Goal: Check status

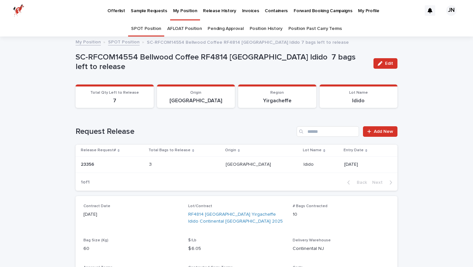
click at [173, 13] on p "My Position" at bounding box center [185, 7] width 24 height 14
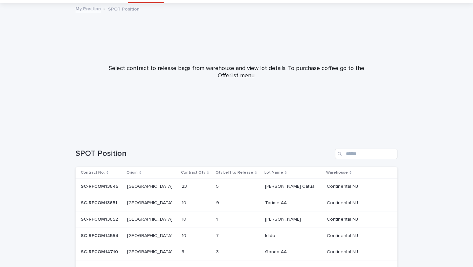
scroll to position [100, 0]
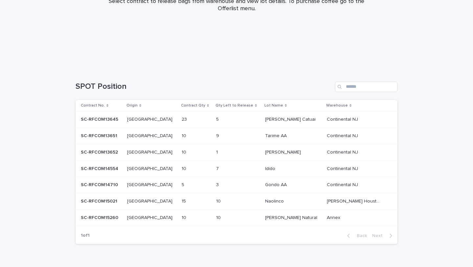
click at [146, 223] on div "[GEOGRAPHIC_DATA] [GEOGRAPHIC_DATA]" at bounding box center [151, 217] width 49 height 11
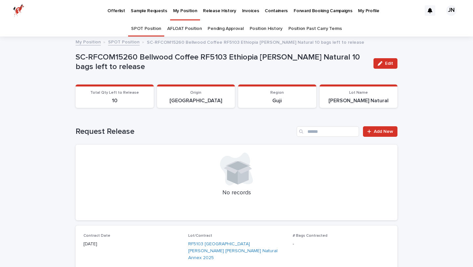
click at [182, 13] on p "My Position" at bounding box center [185, 7] width 24 height 14
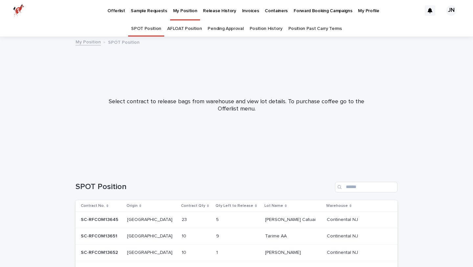
scroll to position [107, 0]
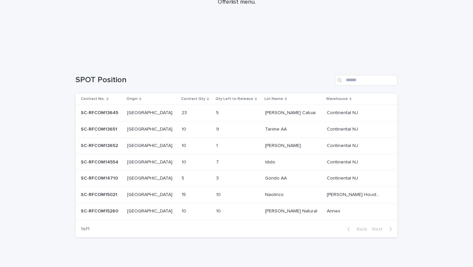
click at [198, 178] on p at bounding box center [195, 179] width 27 height 6
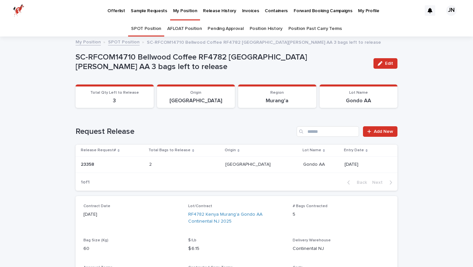
click at [172, 17] on link "My Position" at bounding box center [185, 9] width 30 height 19
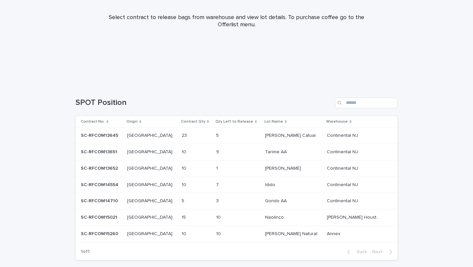
scroll to position [115, 0]
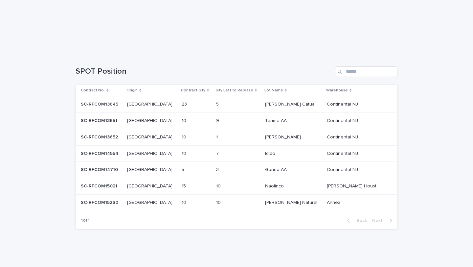
click at [144, 192] on td "[GEOGRAPHIC_DATA] [GEOGRAPHIC_DATA]" at bounding box center [152, 186] width 55 height 16
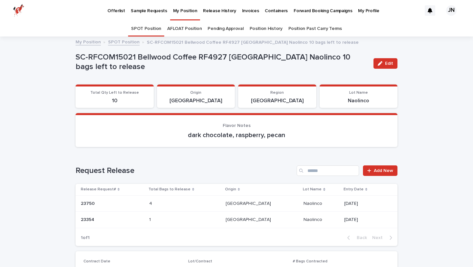
click at [174, 13] on p "My Position" at bounding box center [185, 7] width 24 height 14
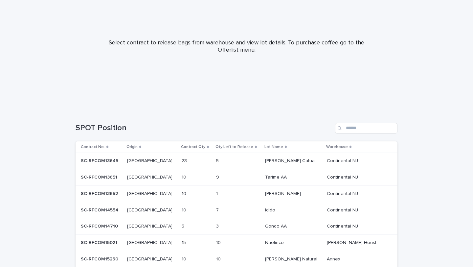
scroll to position [115, 0]
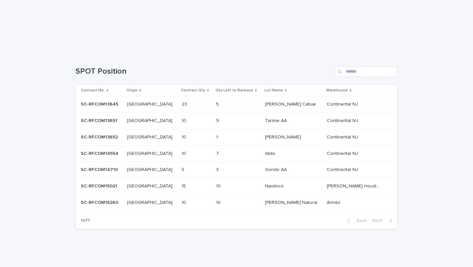
click at [93, 200] on p "SC-RFCOM15260" at bounding box center [100, 202] width 39 height 7
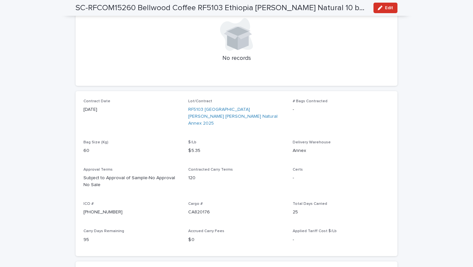
scroll to position [135, 0]
